Goal: Task Accomplishment & Management: Use online tool/utility

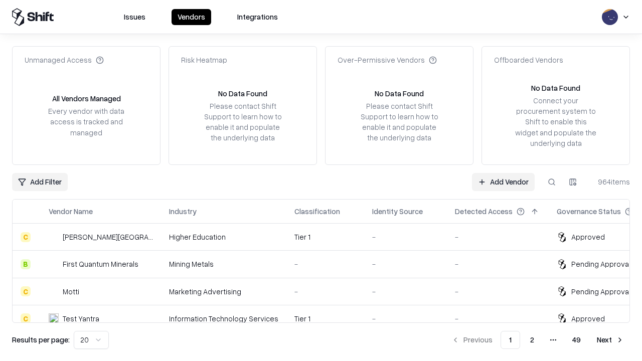
click at [503, 182] on link "Add Vendor" at bounding box center [503, 182] width 63 height 18
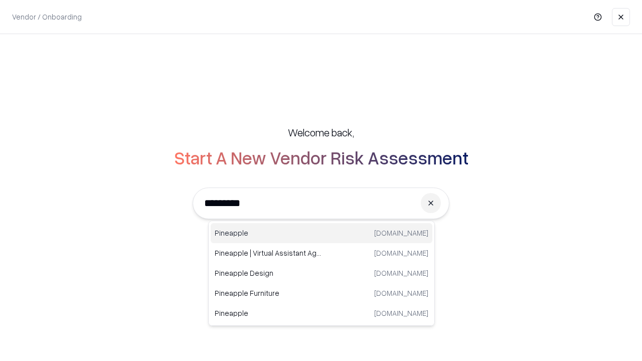
click at [321, 233] on div "Pineapple [DOMAIN_NAME]" at bounding box center [322, 233] width 222 height 20
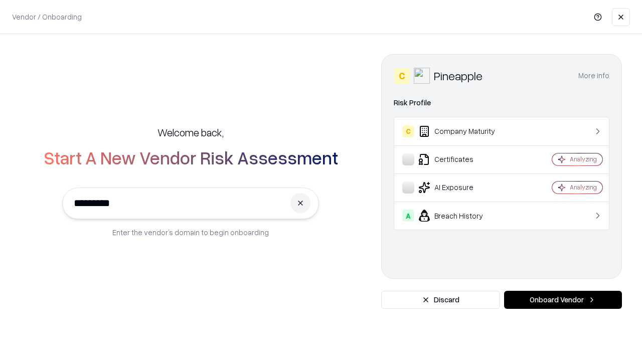
type input "*********"
click at [563, 300] on button "Onboard Vendor" at bounding box center [563, 300] width 118 height 18
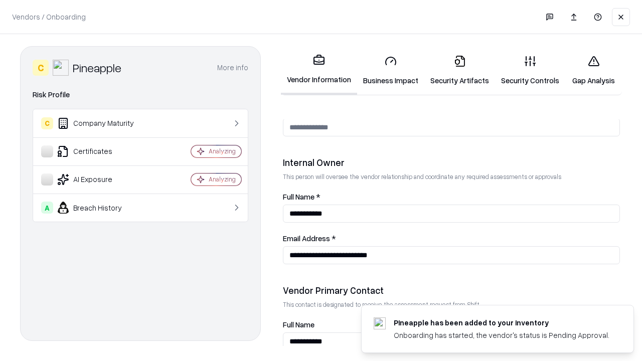
scroll to position [519, 0]
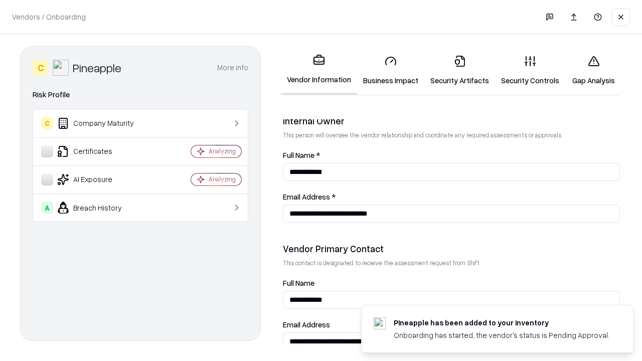
click at [459, 70] on link "Security Artifacts" at bounding box center [459, 70] width 71 height 47
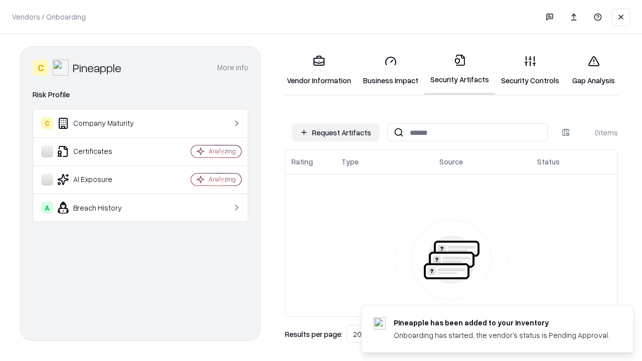
click at [335, 132] on button "Request Artifacts" at bounding box center [335, 132] width 87 height 18
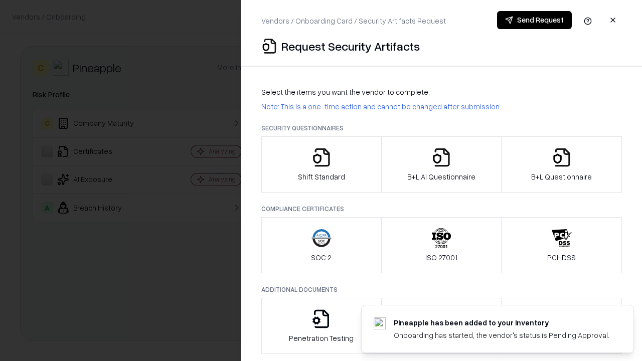
click at [561, 164] on icon "button" at bounding box center [562, 157] width 20 height 20
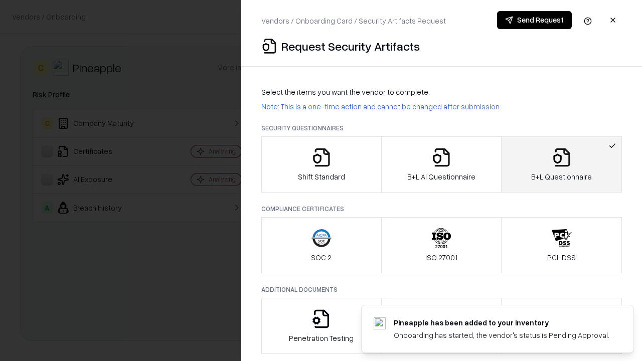
click at [441, 164] on icon "button" at bounding box center [441, 157] width 20 height 20
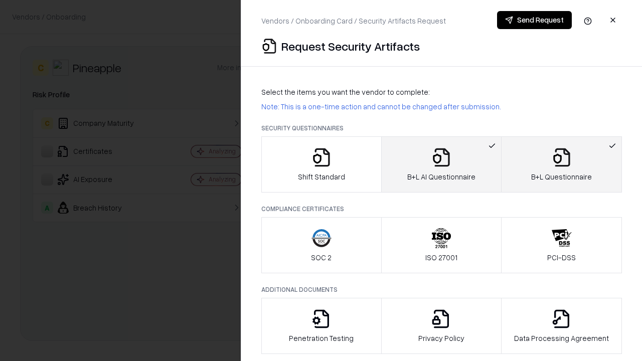
click at [534, 20] on button "Send Request" at bounding box center [534, 20] width 75 height 18
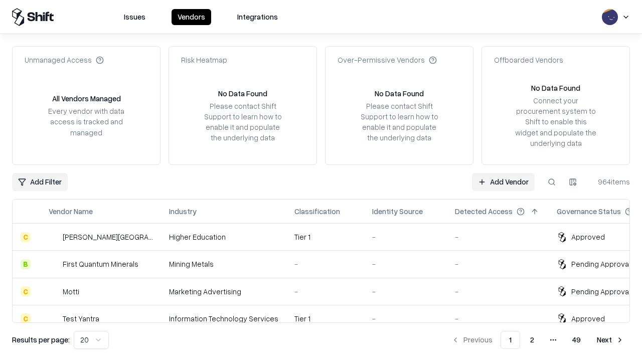
click at [503, 182] on link "Add Vendor" at bounding box center [503, 182] width 63 height 18
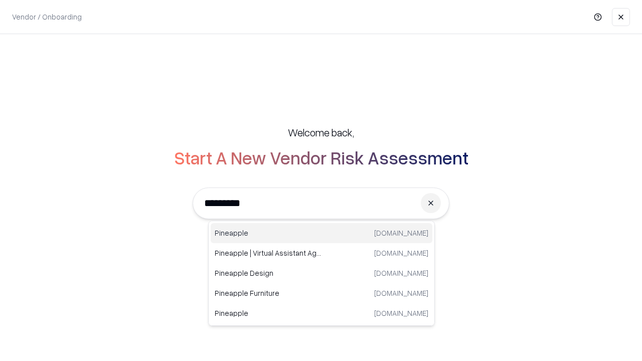
click at [321, 233] on div "Pineapple [DOMAIN_NAME]" at bounding box center [322, 233] width 222 height 20
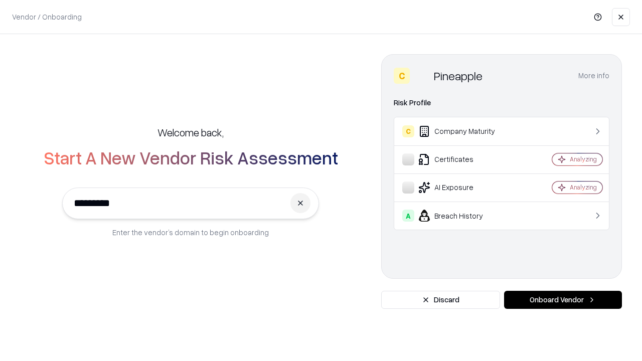
type input "*********"
click at [563, 300] on button "Onboard Vendor" at bounding box center [563, 300] width 118 height 18
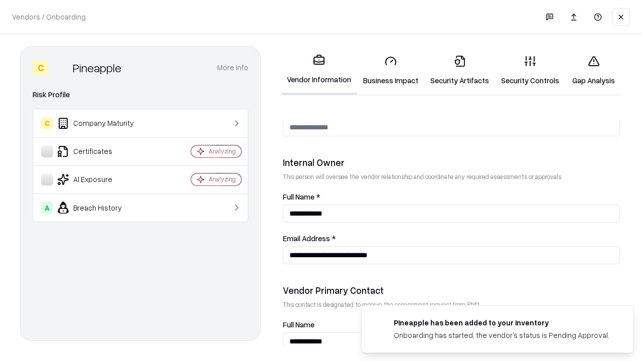
scroll to position [519, 0]
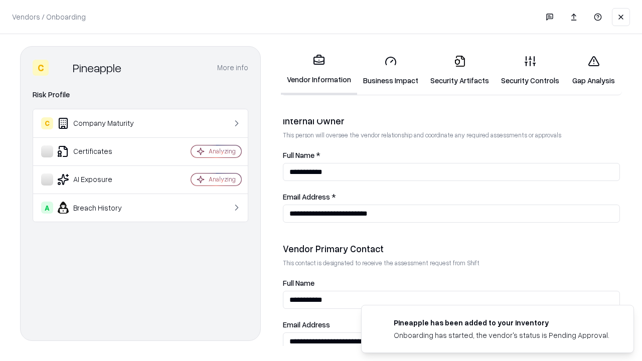
click at [593, 70] on link "Gap Analysis" at bounding box center [593, 70] width 57 height 47
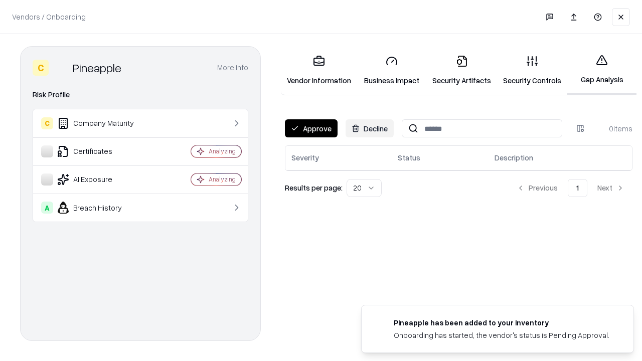
click at [311, 128] on button "Approve" at bounding box center [311, 128] width 53 height 18
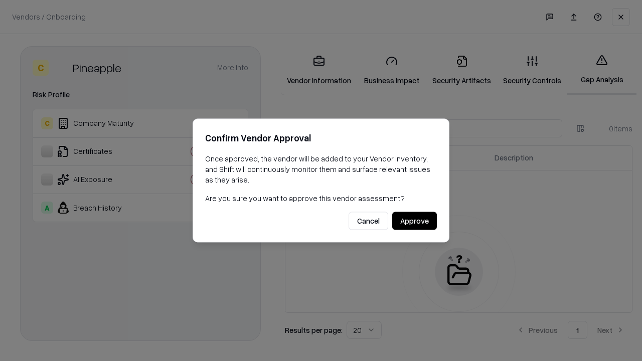
click at [414, 221] on button "Approve" at bounding box center [414, 221] width 45 height 18
